Goal: Information Seeking & Learning: Understand process/instructions

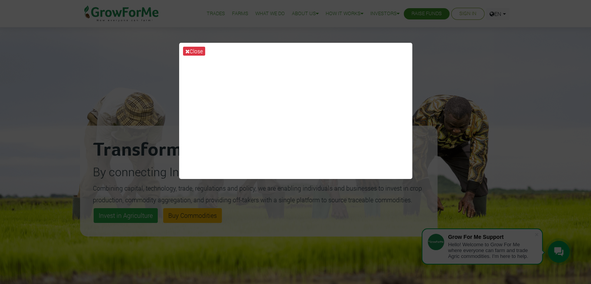
click at [457, 54] on div "Close" at bounding box center [295, 142] width 591 height 284
click at [459, 67] on div "Close" at bounding box center [295, 142] width 591 height 284
click at [190, 52] on button "Close" at bounding box center [194, 51] width 22 height 9
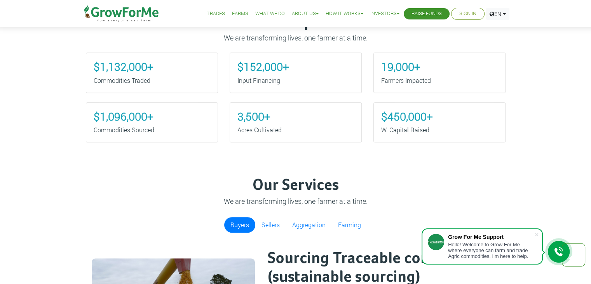
scroll to position [272, 0]
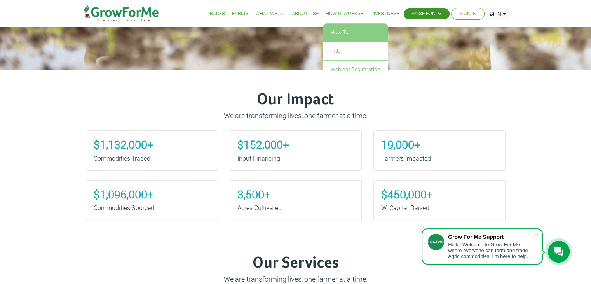
click at [347, 31] on link "How To" at bounding box center [355, 33] width 65 height 18
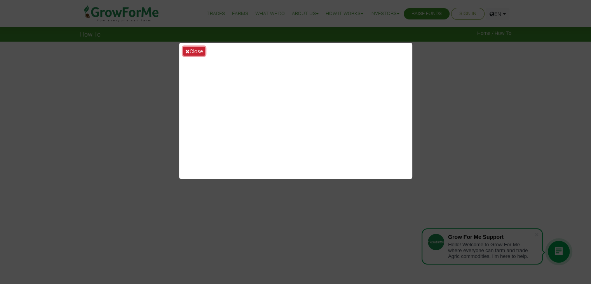
click at [196, 51] on button "Close" at bounding box center [194, 51] width 22 height 9
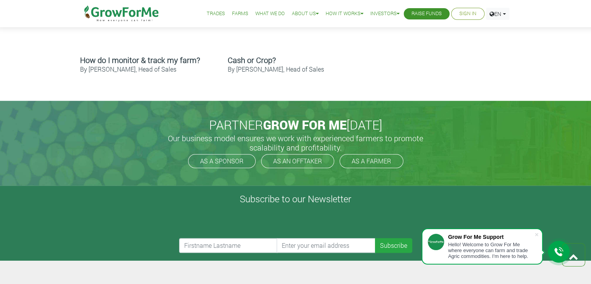
scroll to position [581, 0]
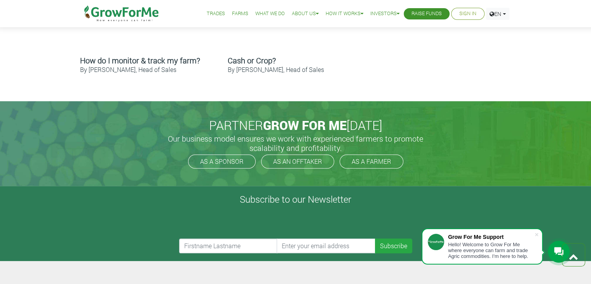
click at [416, 11] on link "Raise Funds" at bounding box center [427, 14] width 30 height 8
